Goal: Complete application form

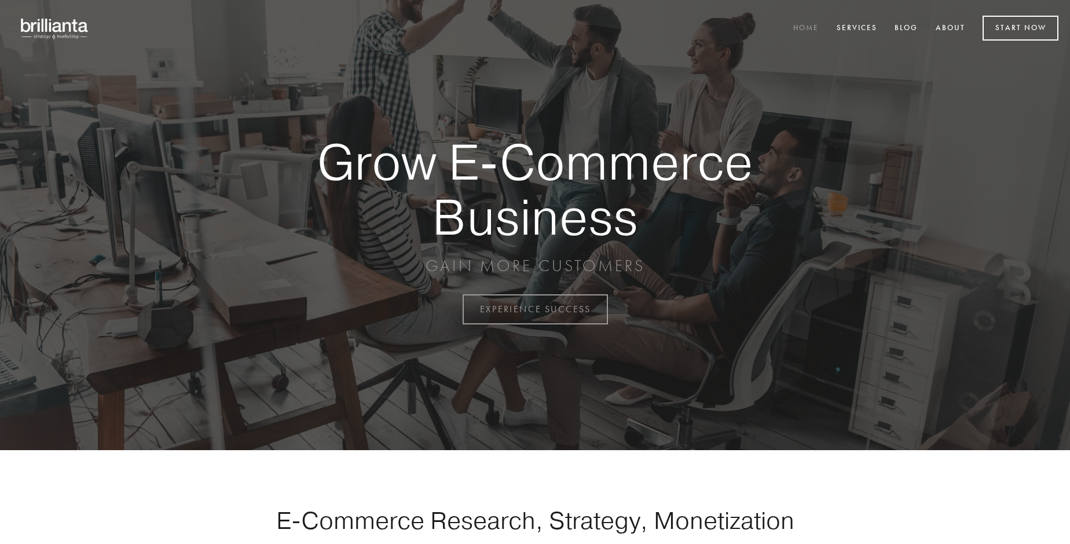
scroll to position [3035, 0]
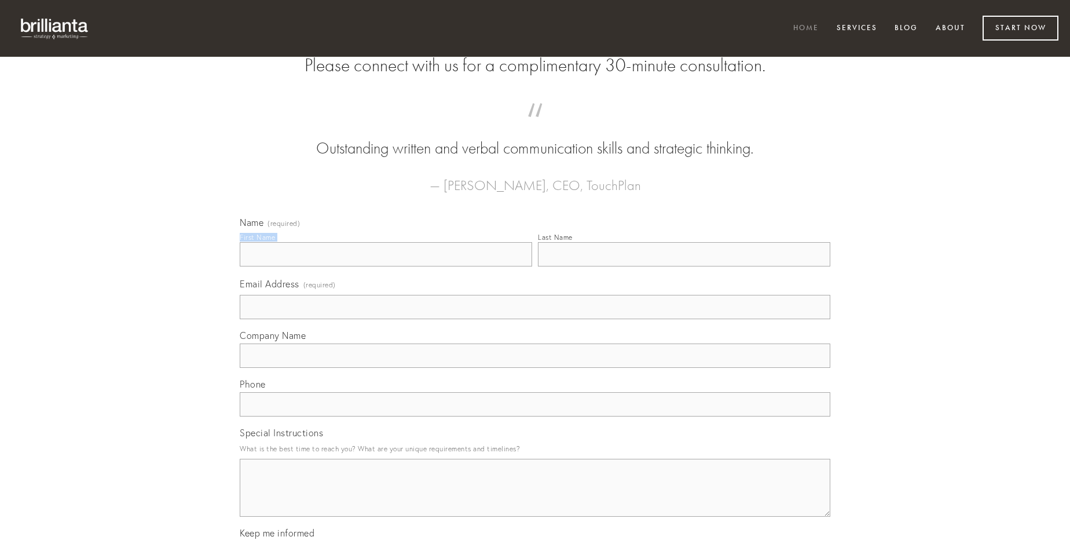
type input "[PERSON_NAME]"
click at [684, 266] on input "Last Name" at bounding box center [684, 254] width 292 height 24
type input "[PERSON_NAME]"
click at [535, 319] on input "Email Address (required)" at bounding box center [535, 307] width 591 height 24
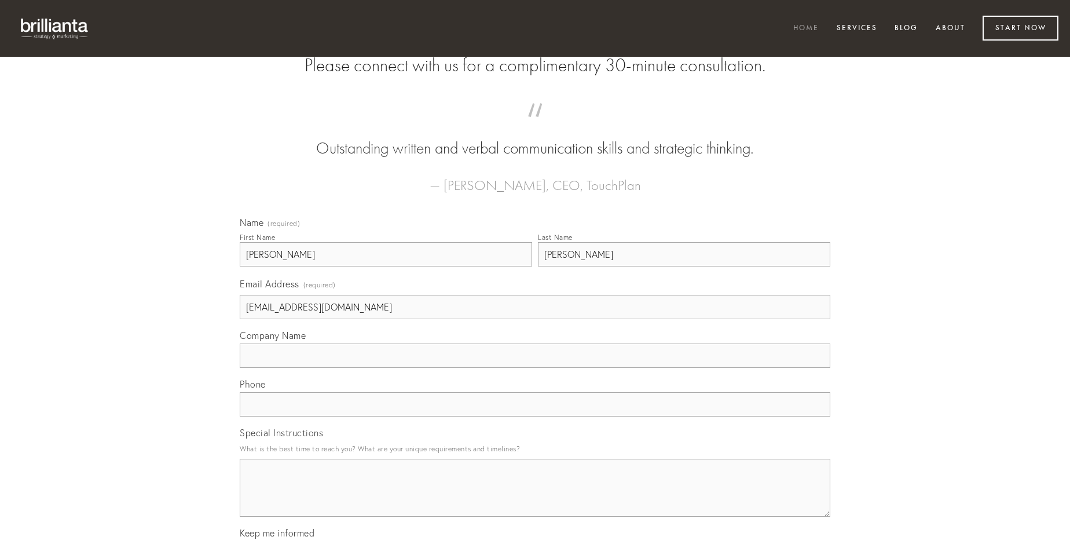
type input "[EMAIL_ADDRESS][DOMAIN_NAME]"
click at [535, 368] on input "Company Name" at bounding box center [535, 355] width 591 height 24
type input "depraedor"
click at [535, 416] on input "text" at bounding box center [535, 404] width 591 height 24
click at [535, 498] on textarea "Special Instructions" at bounding box center [535, 488] width 591 height 58
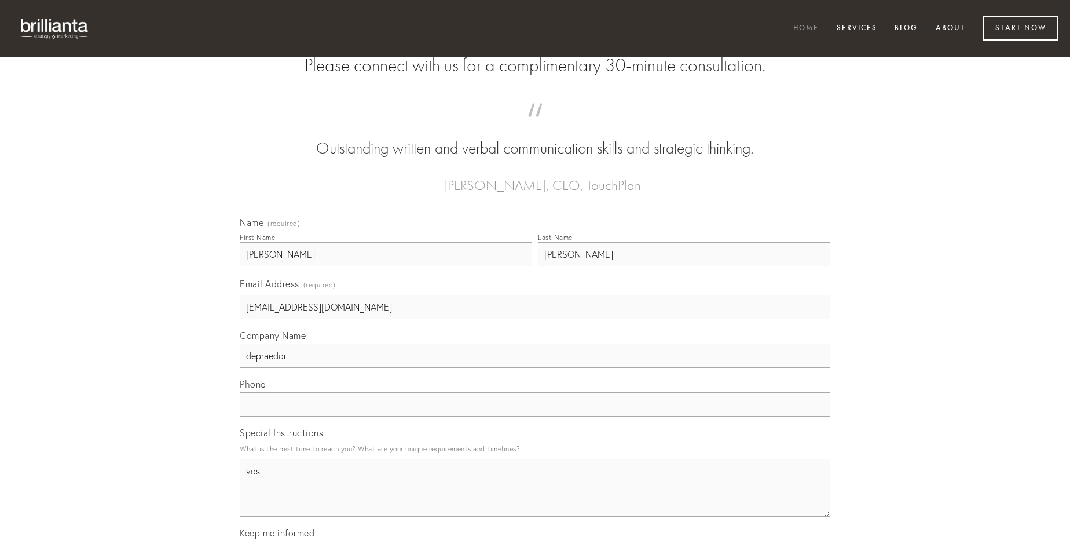
type textarea "vos"
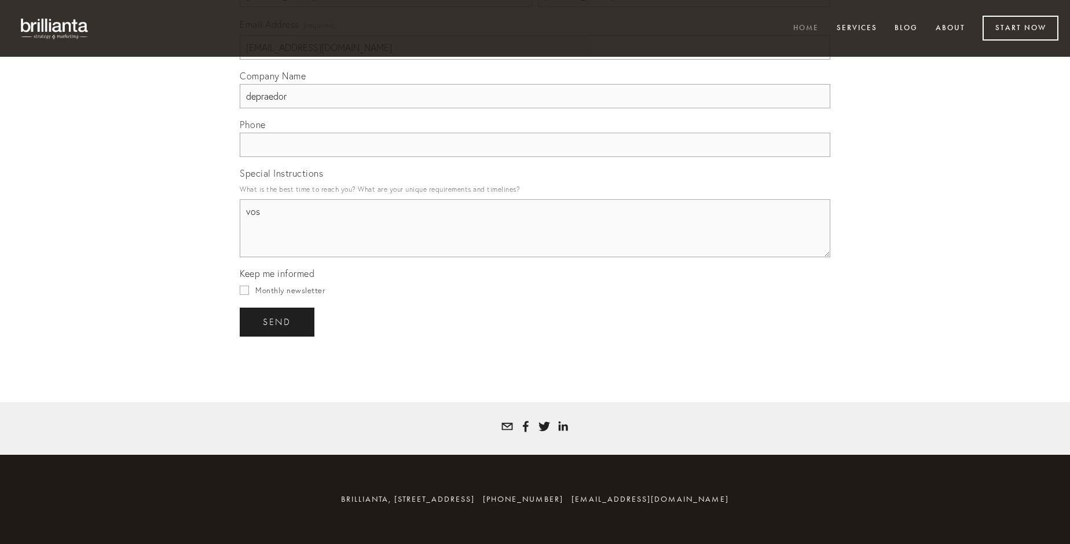
click at [278, 321] on span "send" at bounding box center [277, 322] width 28 height 10
